Goal: Communication & Community: Answer question/provide support

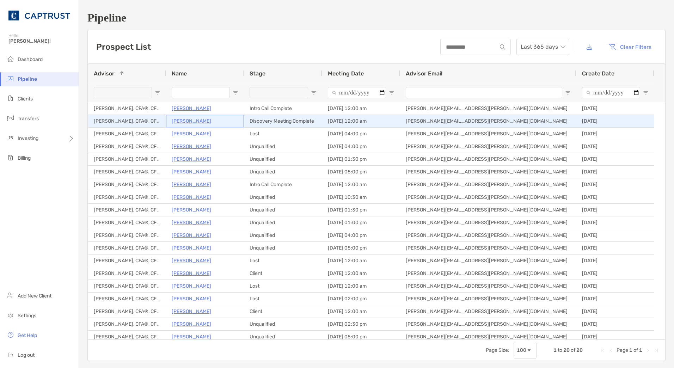
click at [193, 121] on p "[PERSON_NAME]" at bounding box center [192, 121] width 40 height 9
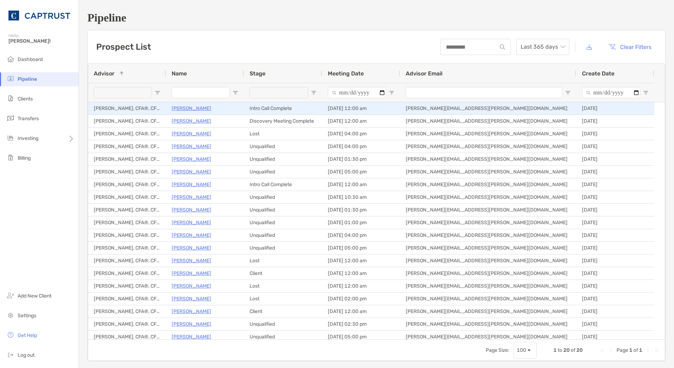
click at [199, 107] on p "Jeremy Schmidt" at bounding box center [192, 108] width 40 height 9
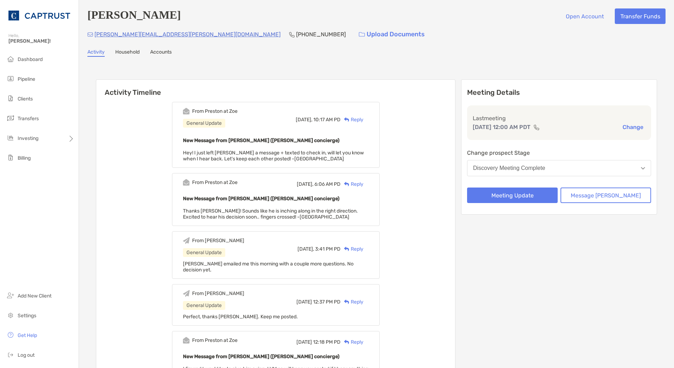
click at [364, 122] on div "Reply" at bounding box center [352, 119] width 23 height 7
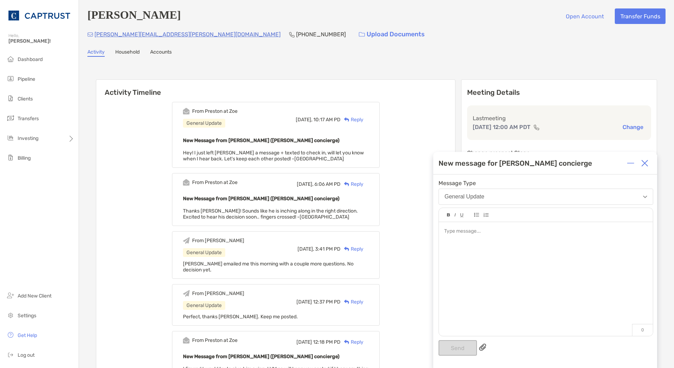
click at [473, 269] on div at bounding box center [546, 275] width 214 height 107
click at [454, 346] on button "Send" at bounding box center [458, 348] width 38 height 16
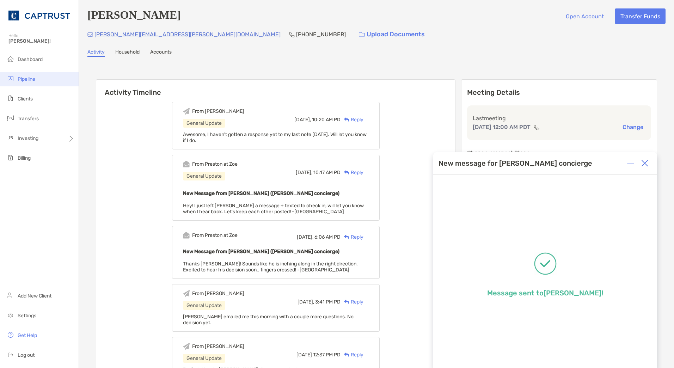
click at [42, 78] on li "Pipeline" at bounding box center [39, 79] width 79 height 14
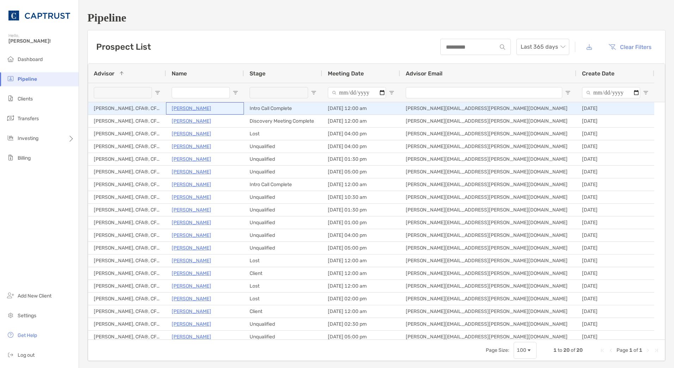
click at [200, 111] on p "[PERSON_NAME]" at bounding box center [192, 108] width 40 height 9
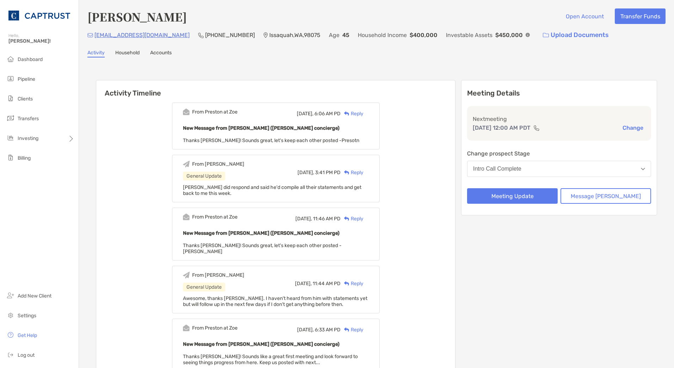
click at [364, 114] on div "Reply" at bounding box center [352, 113] width 23 height 7
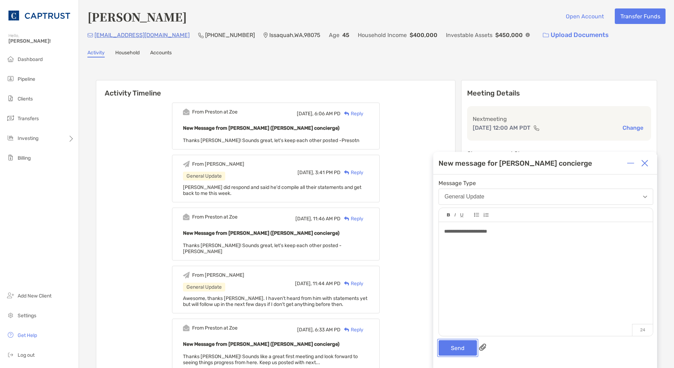
click at [463, 348] on button "Send" at bounding box center [458, 348] width 38 height 16
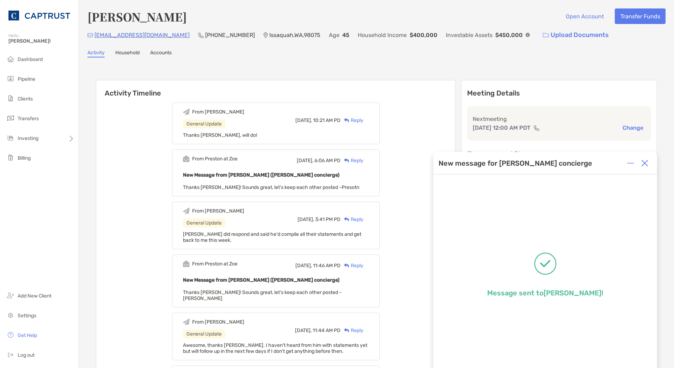
click at [647, 165] on div "Meeting Details Next meeting Oct 8, 12:00 AM PDT Change Change prospect Stage I…" at bounding box center [559, 147] width 196 height 135
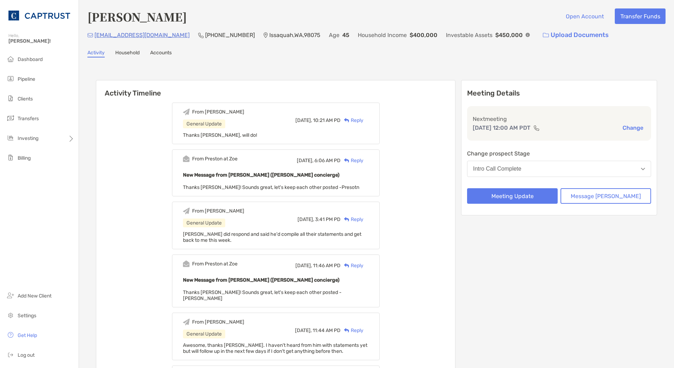
click at [364, 122] on div "Reply" at bounding box center [352, 120] width 23 height 7
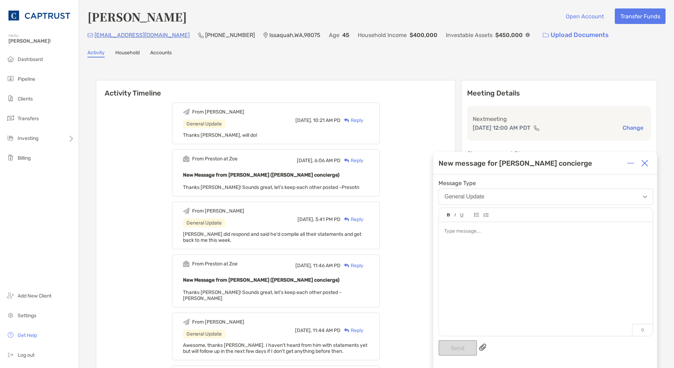
click at [473, 244] on div at bounding box center [546, 275] width 214 height 107
drag, startPoint x: 577, startPoint y: 231, endPoint x: 571, endPoint y: 231, distance: 6.3
click at [571, 231] on span "**********" at bounding box center [525, 231] width 163 height 5
click at [574, 232] on span "**********" at bounding box center [525, 231] width 163 height 5
click at [503, 235] on div "**********" at bounding box center [545, 231] width 203 height 7
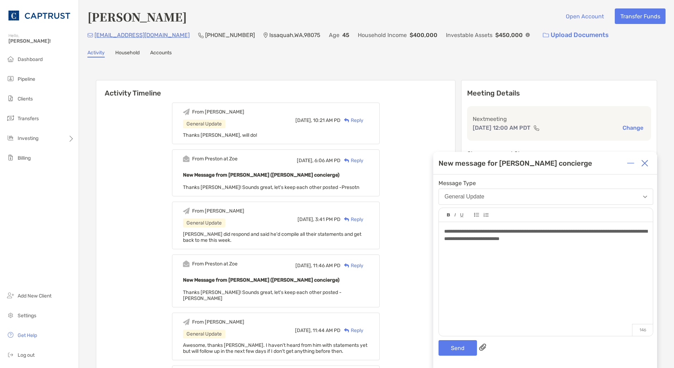
click at [443, 229] on div "**********" at bounding box center [546, 275] width 214 height 107
click at [451, 347] on button "Send" at bounding box center [458, 348] width 38 height 16
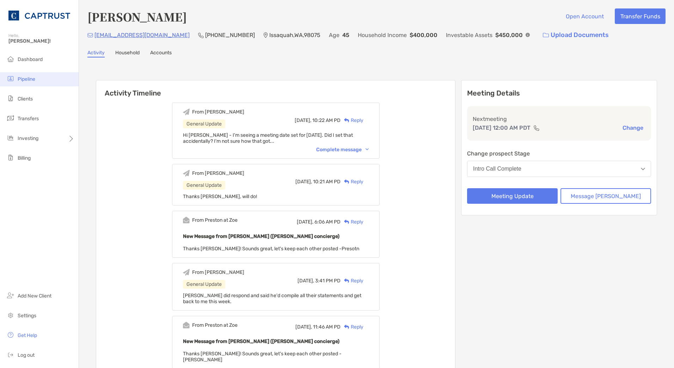
click at [37, 75] on li "Pipeline" at bounding box center [39, 79] width 79 height 14
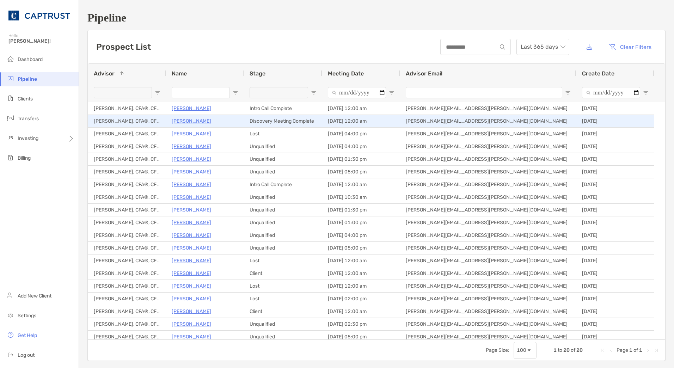
click at [187, 123] on p "Alvie Kinaman" at bounding box center [192, 121] width 40 height 9
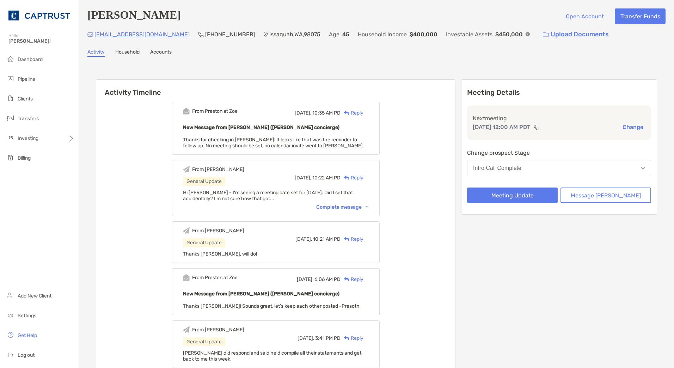
click at [361, 115] on div "Reply" at bounding box center [352, 112] width 23 height 7
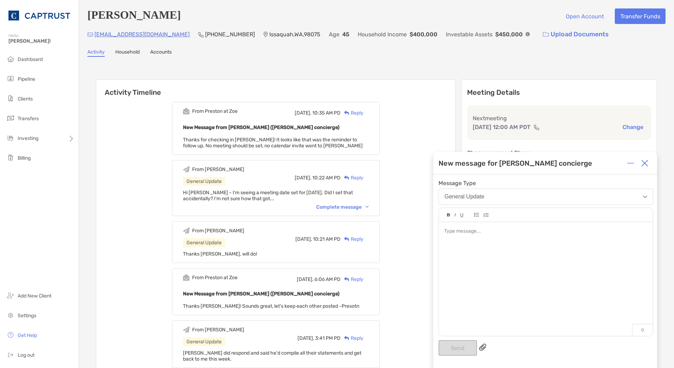
click at [508, 275] on div at bounding box center [546, 275] width 214 height 107
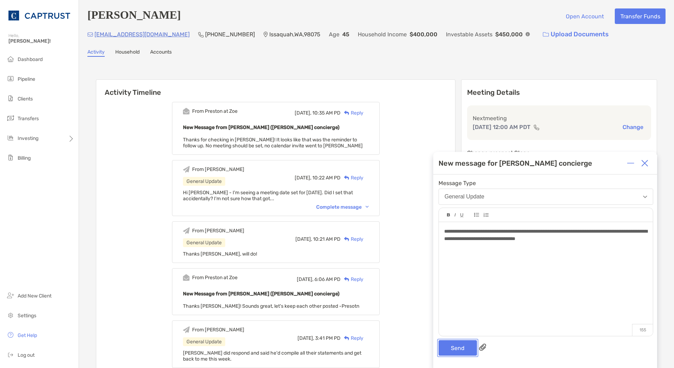
click at [448, 349] on button "Send" at bounding box center [458, 348] width 38 height 16
